Goal: Check status: Check status

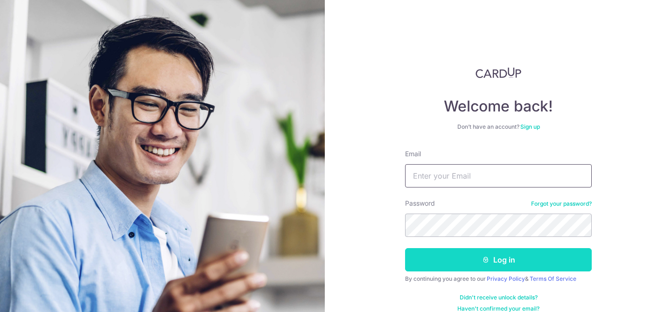
type input "[EMAIL_ADDRESS][DOMAIN_NAME]"
click at [428, 258] on button "Log in" at bounding box center [498, 259] width 187 height 23
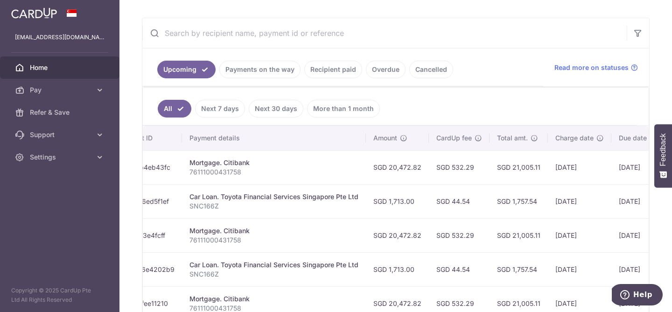
scroll to position [0, 159]
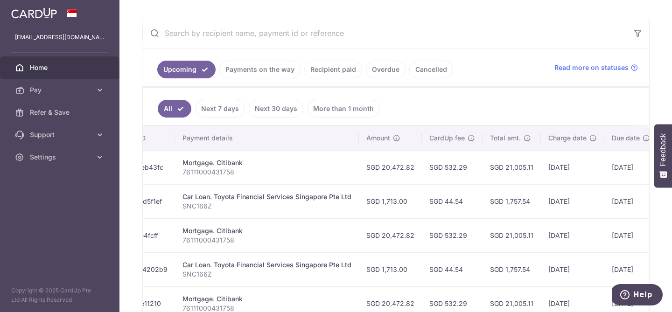
click at [457, 205] on td "SGD 44.54" at bounding box center [452, 201] width 61 height 34
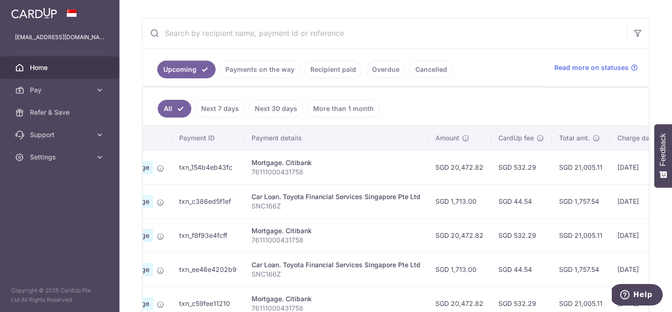
scroll to position [0, 0]
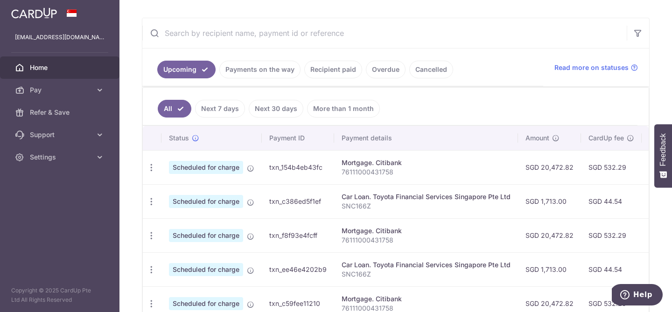
click at [339, 73] on link "Recipient paid" at bounding box center [333, 70] width 58 height 18
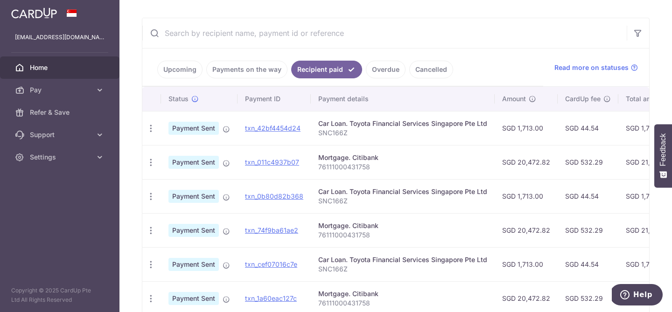
click at [242, 68] on link "Payments on the way" at bounding box center [246, 70] width 81 height 18
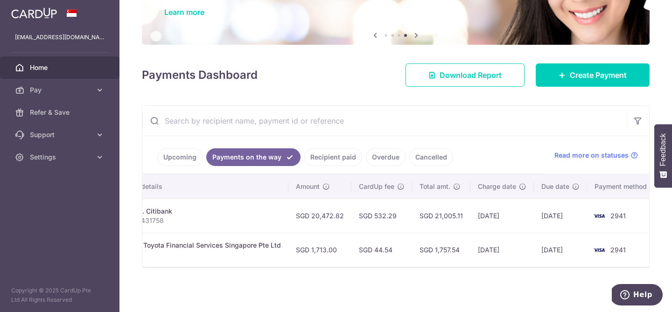
scroll to position [0, 212]
